Goal: Task Accomplishment & Management: Manage account settings

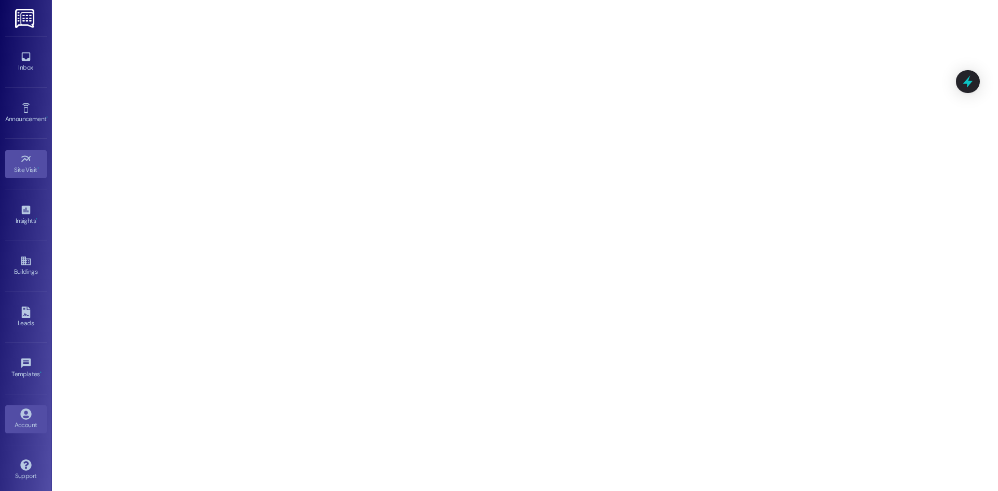
click at [27, 425] on div "Account" at bounding box center [26, 425] width 52 height 10
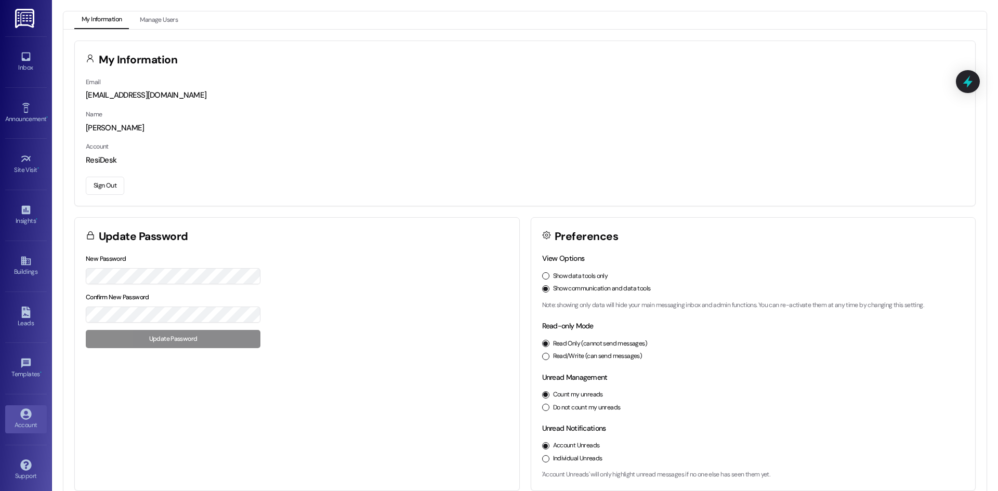
click at [103, 181] on button "Sign Out" at bounding box center [105, 186] width 38 height 18
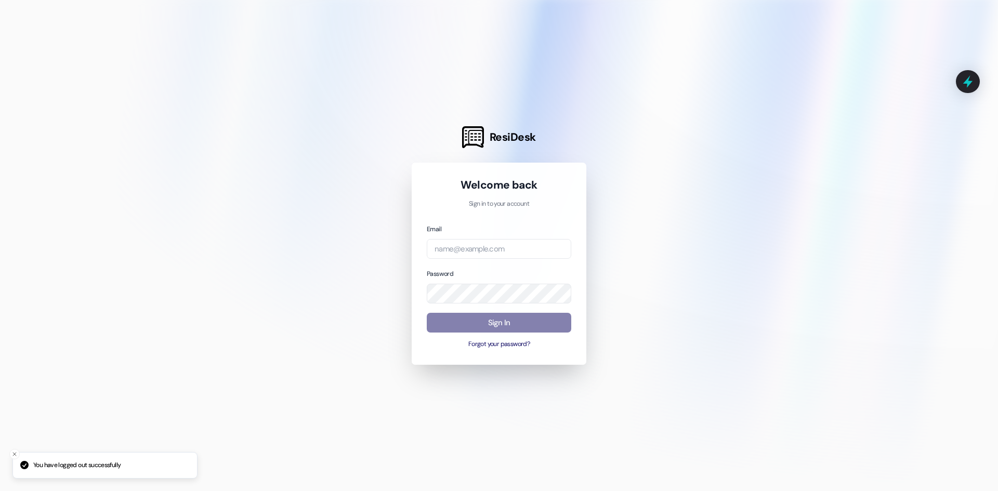
click at [500, 238] on div "Email" at bounding box center [499, 241] width 144 height 36
click at [487, 242] on input "email" at bounding box center [499, 249] width 144 height 20
click at [0, 490] on com-1password-button at bounding box center [0, 491] width 0 height 0
type input "[EMAIL_ADDRESS][DOMAIN_NAME]"
